Goal: Transaction & Acquisition: Obtain resource

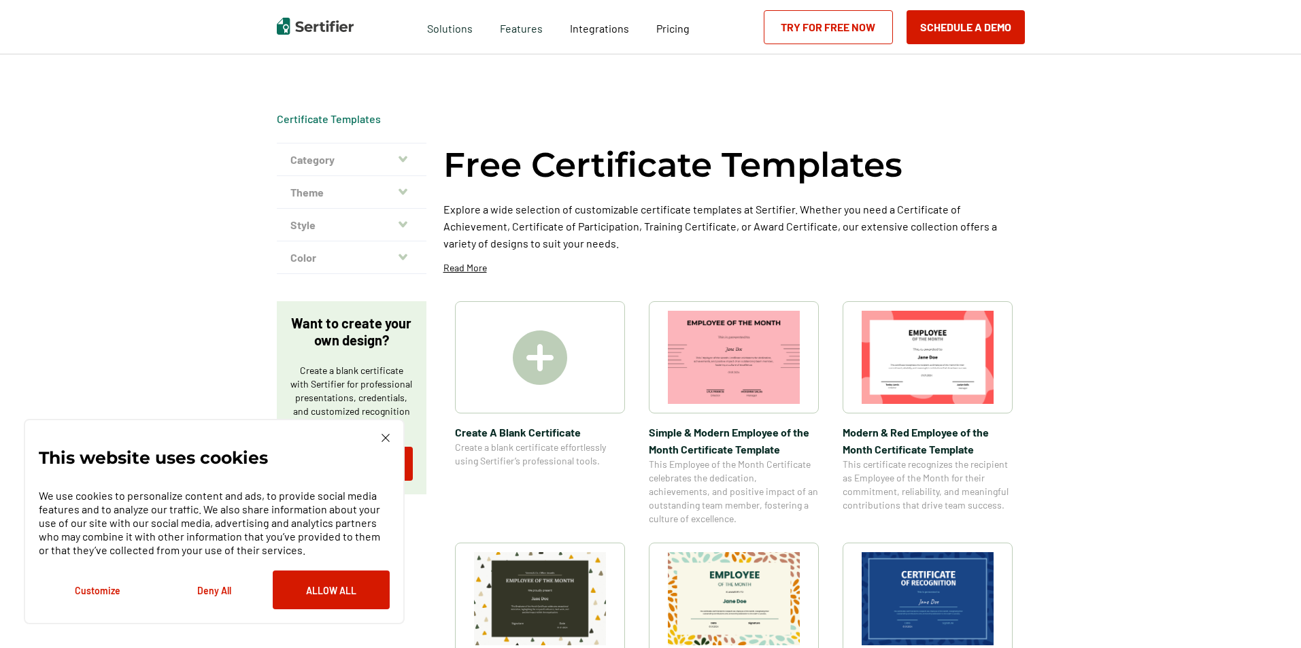
scroll to position [204, 0]
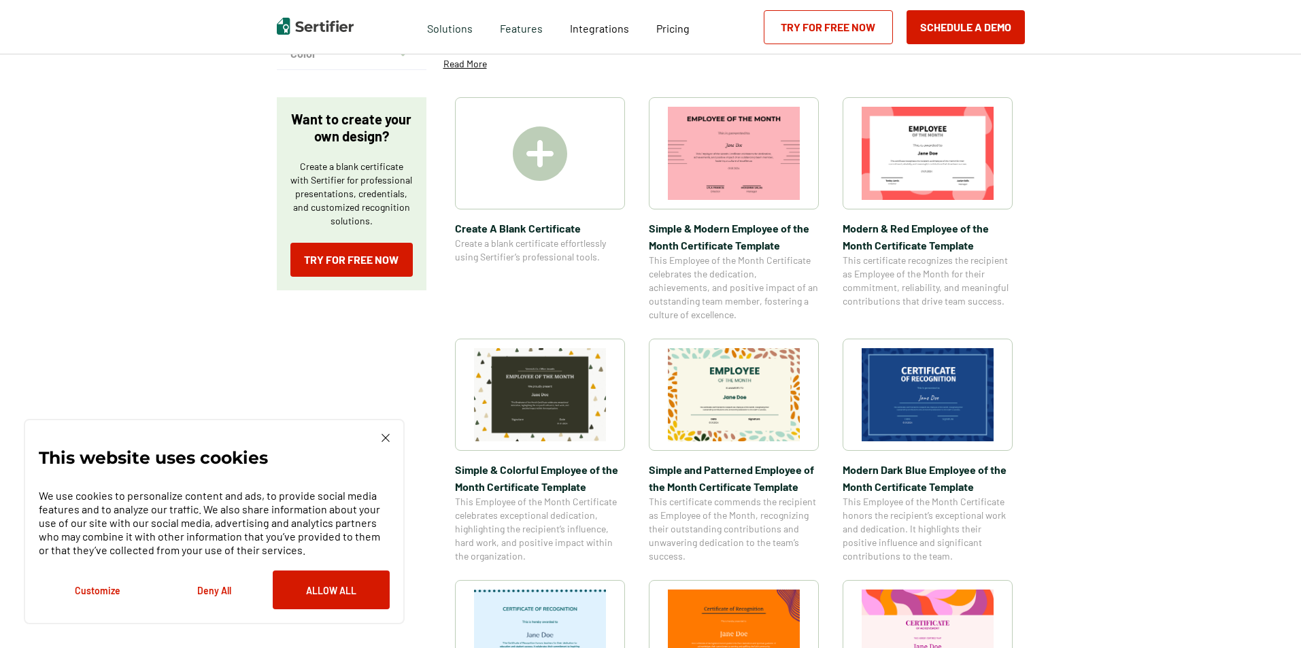
click at [380, 443] on div "This website uses cookies We use cookies to personalize content and ads, to pro…" at bounding box center [214, 521] width 351 height 175
click at [386, 439] on img at bounding box center [385, 438] width 8 height 8
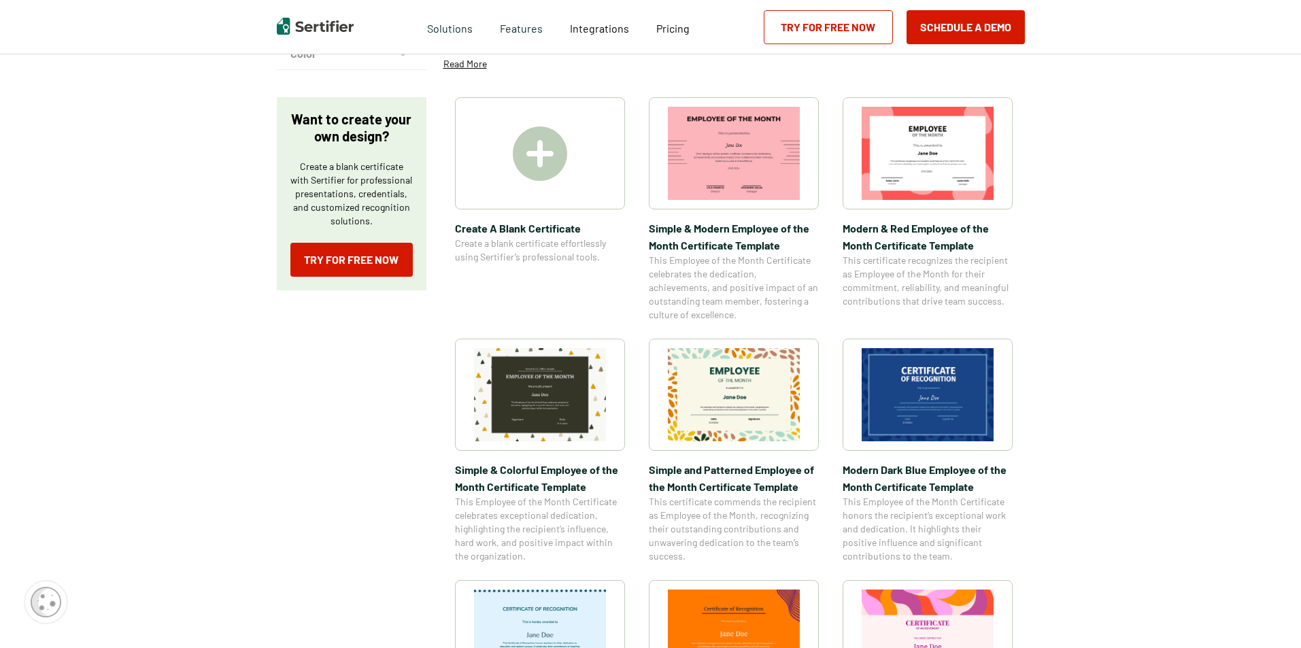
click at [941, 359] on img at bounding box center [928, 394] width 132 height 93
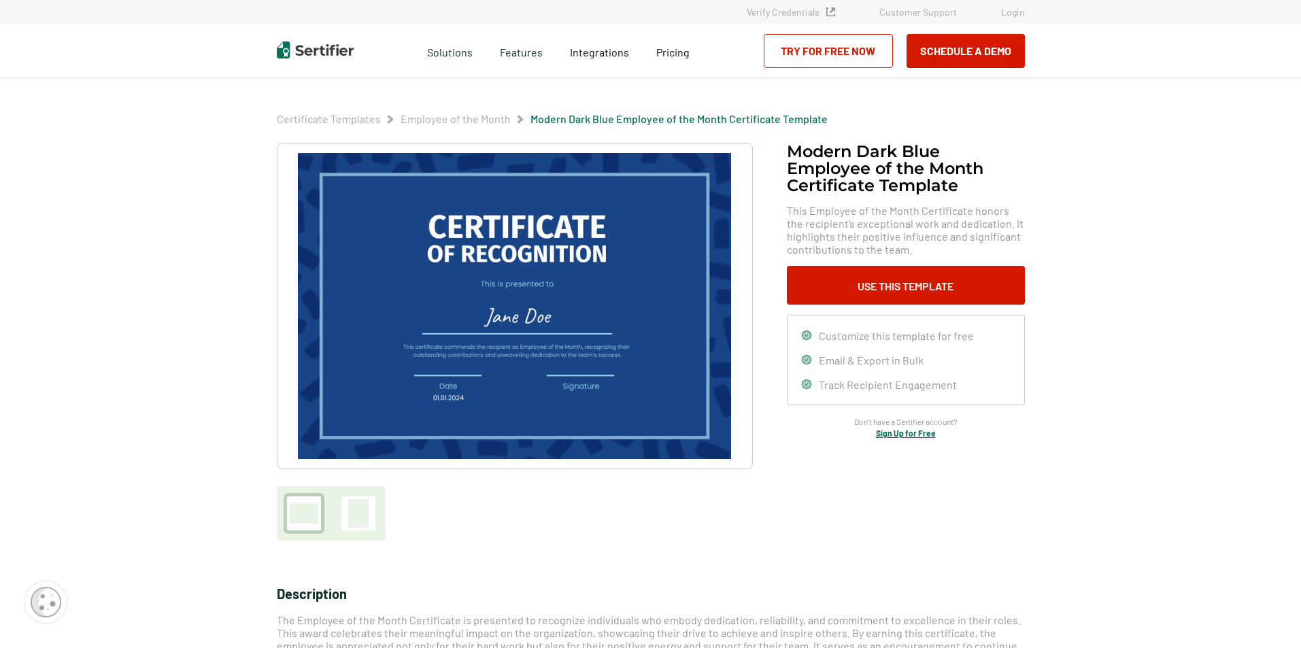
click at [493, 301] on img at bounding box center [514, 306] width 432 height 306
click at [911, 282] on button "Use This Template" at bounding box center [906, 285] width 238 height 39
